Goal: Navigation & Orientation: Find specific page/section

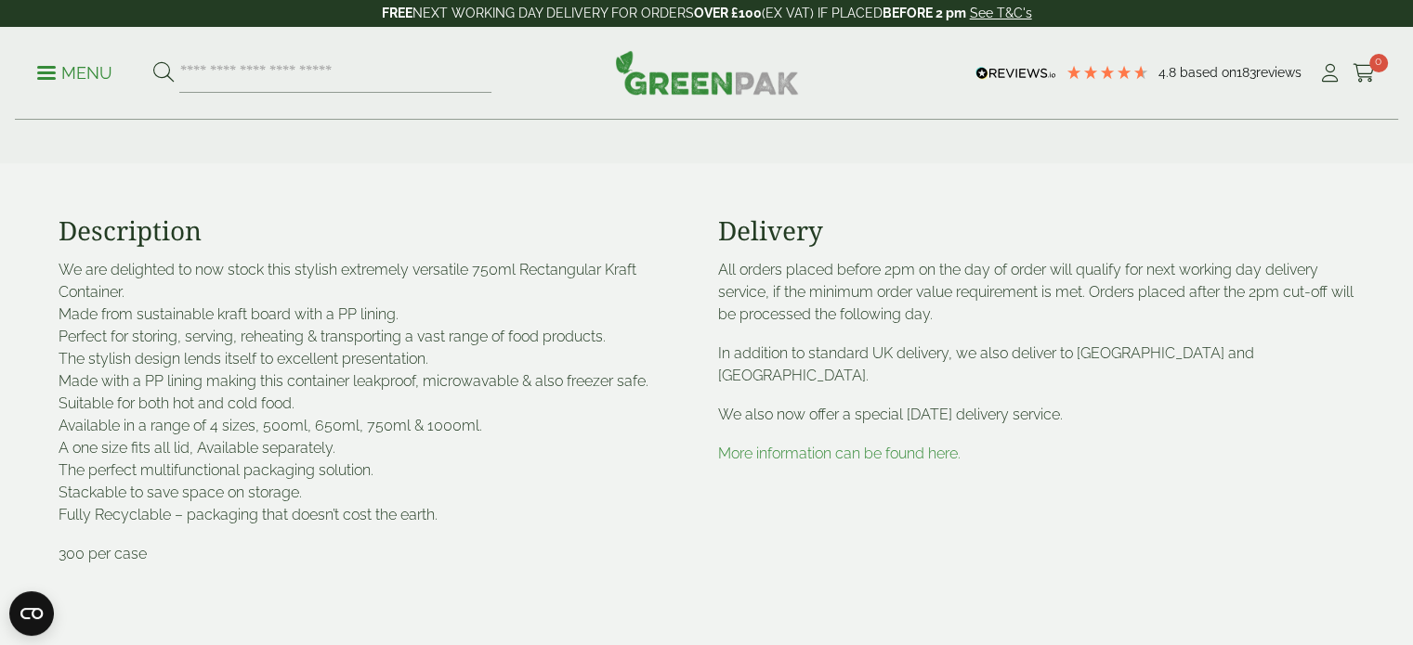
click at [44, 73] on span at bounding box center [46, 73] width 19 height 3
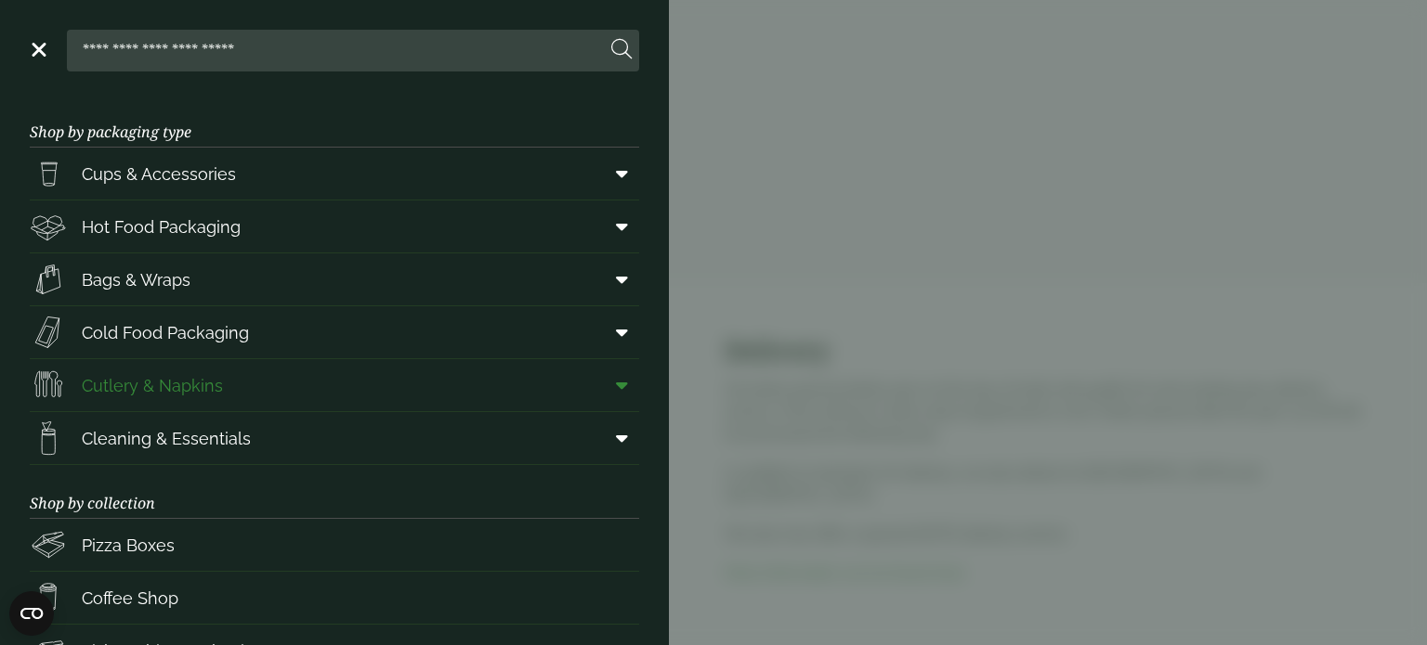
click at [187, 377] on span "Cutlery & Napkins" at bounding box center [152, 385] width 141 height 25
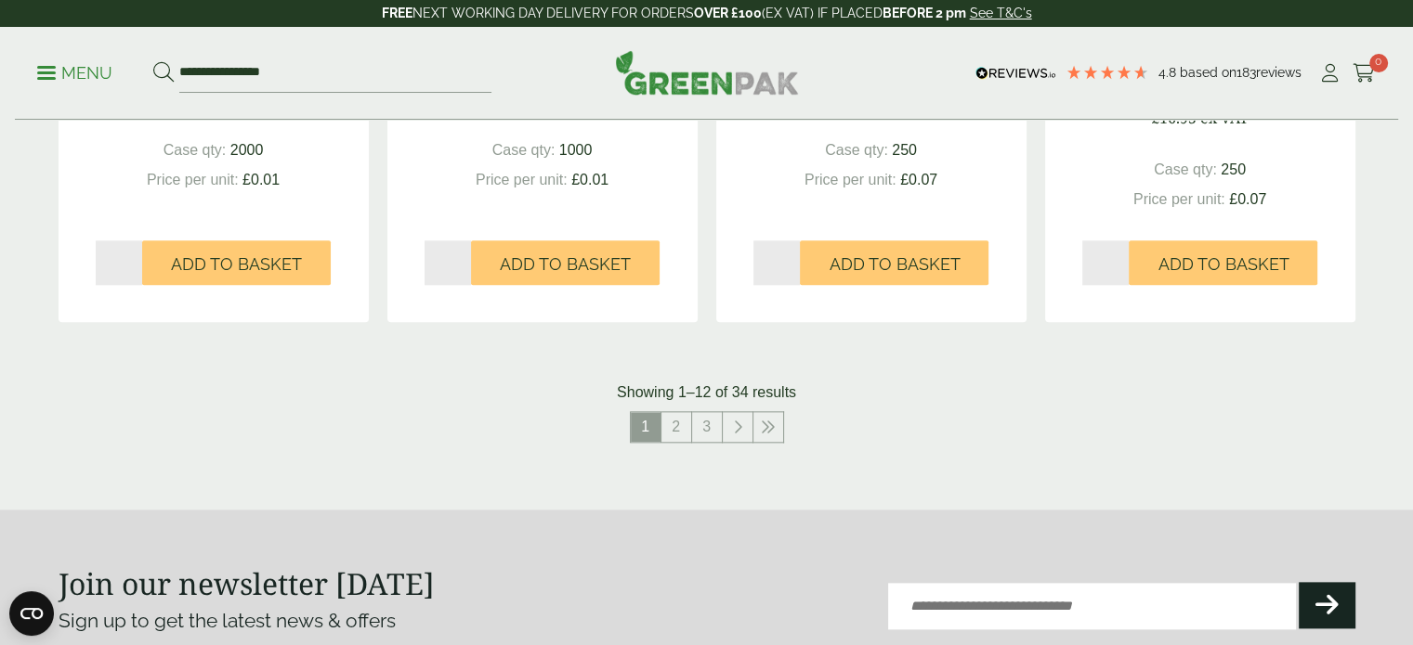
scroll to position [2020, 0]
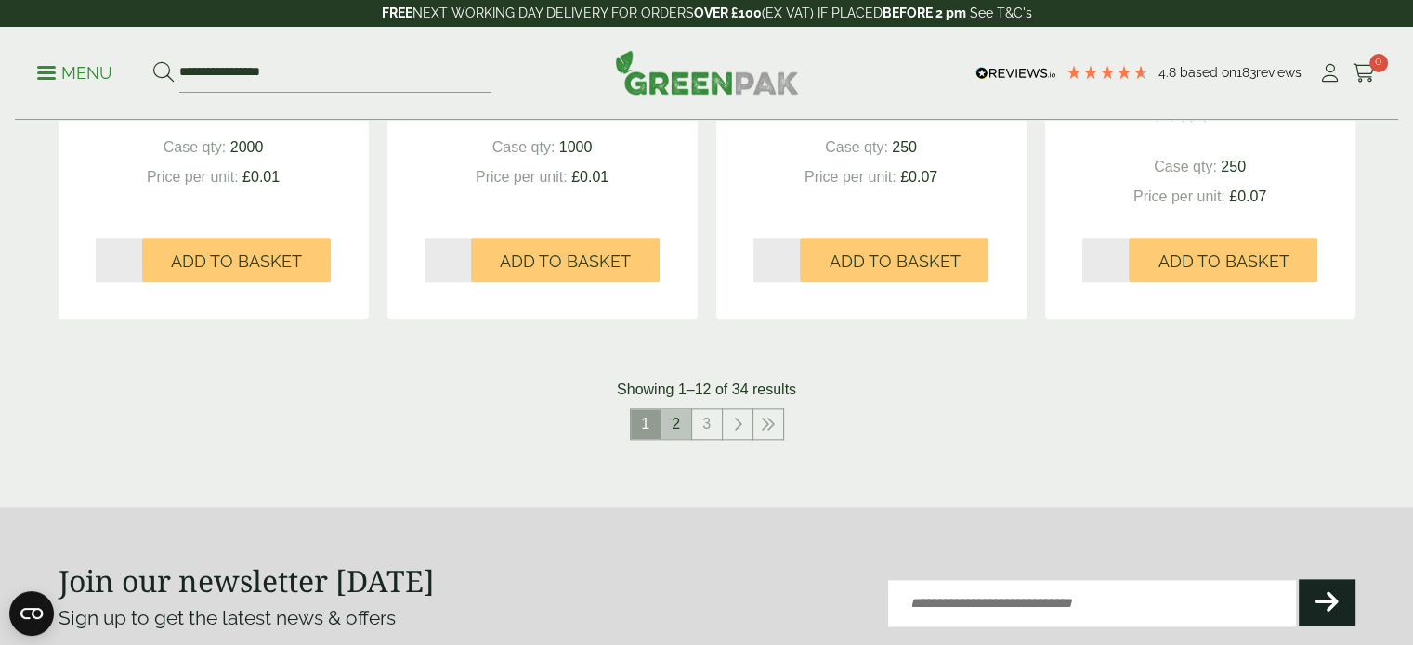
click at [671, 423] on link "2" at bounding box center [676, 425] width 30 height 30
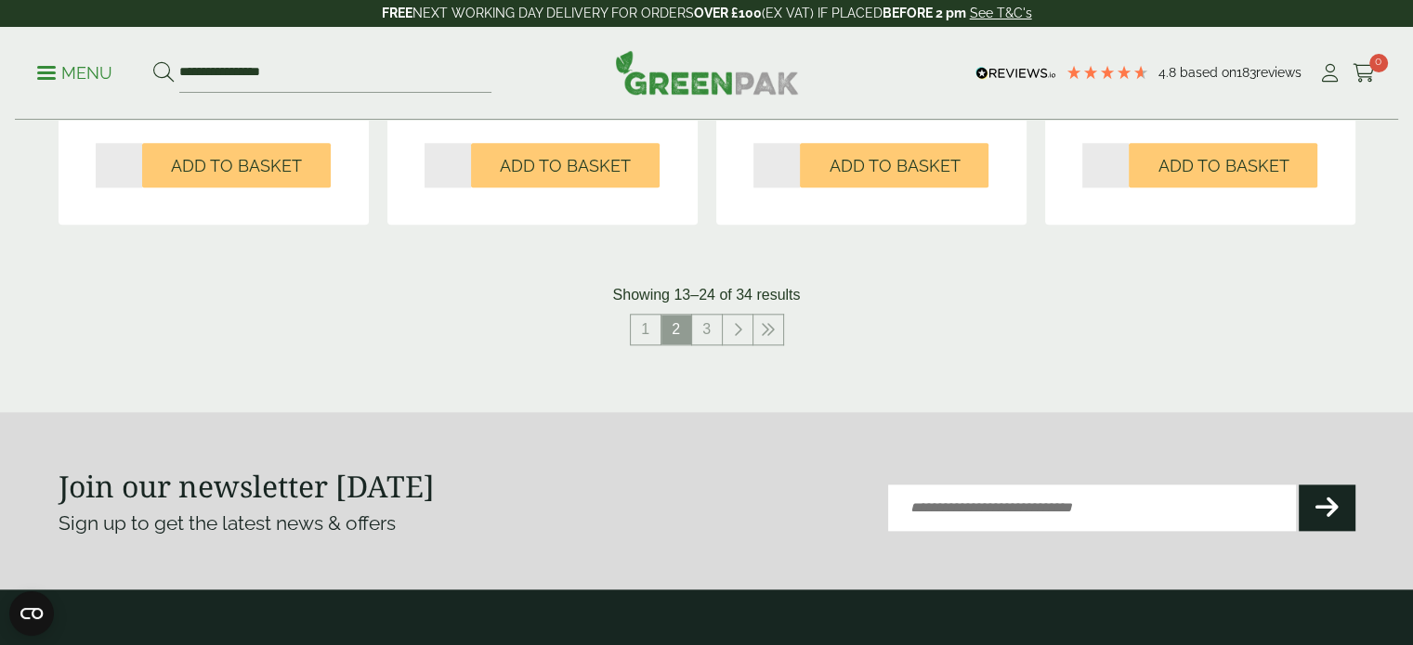
scroll to position [2121, 0]
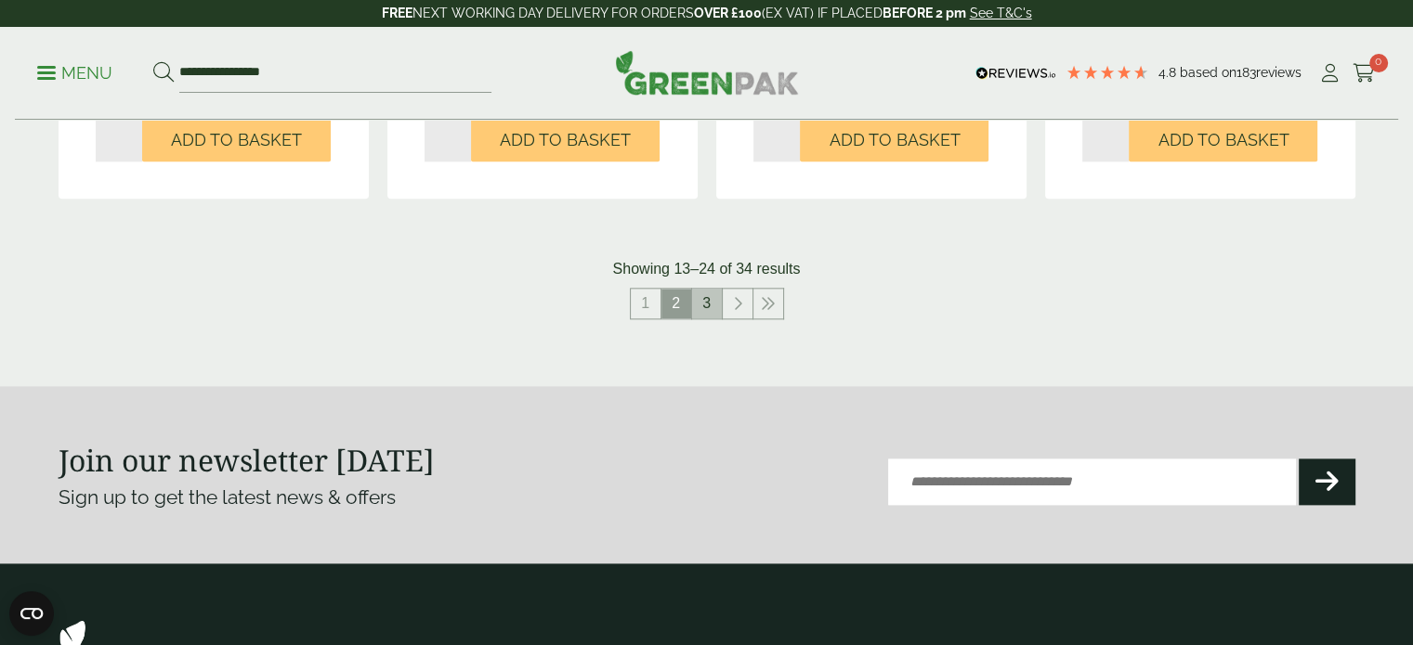
click at [705, 301] on link "3" at bounding box center [707, 304] width 30 height 30
